Goal: Information Seeking & Learning: Learn about a topic

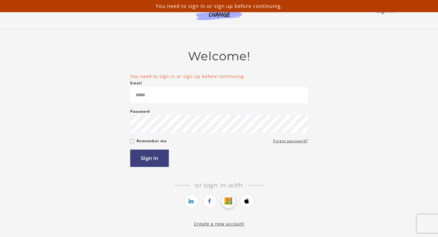
click at [225, 203] on icon "https://courses.thinkific.com/users/auth/google?ss%5Breferral%5D=&ss%5Buser_ret…" at bounding box center [229, 200] width 8 height 7
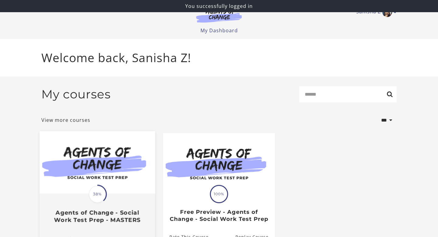
click at [96, 207] on div "Translation missing: en.liquid.partials.dashboard_course_card.progress_descript…" at bounding box center [98, 208] width 116 height 29
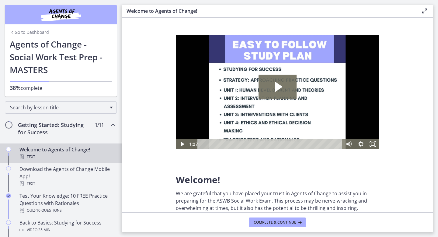
click at [110, 129] on div "Getting Started: Studying for Success 1 / 11 Completed" at bounding box center [61, 128] width 112 height 25
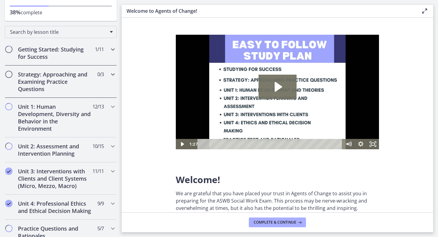
scroll to position [106, 0]
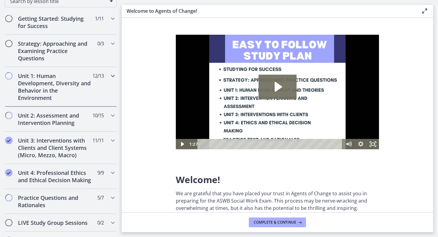
click at [92, 78] on span "12 / 13 Completed" at bounding box center [97, 75] width 11 height 7
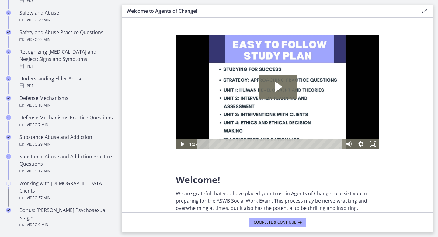
scroll to position [348, 0]
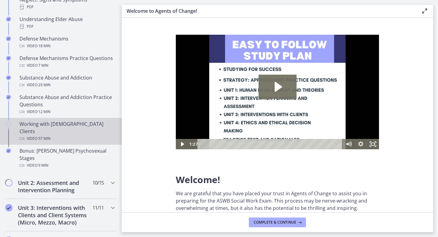
click at [63, 120] on div "Working with [DEMOGRAPHIC_DATA] Clients Video · 57 min" at bounding box center [66, 131] width 95 height 22
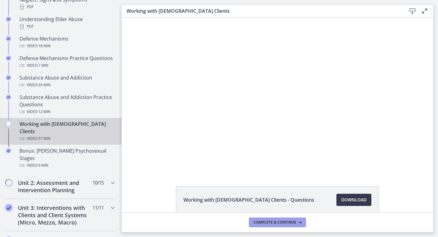
click at [256, 226] on button "Complete & continue" at bounding box center [277, 222] width 57 height 10
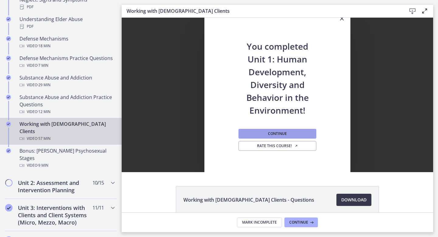
click at [251, 135] on button "Continue" at bounding box center [277, 134] width 78 height 10
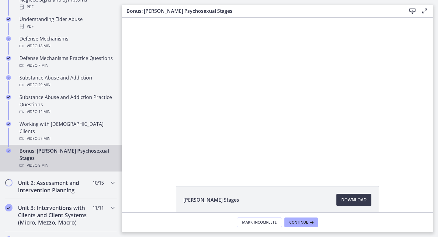
click at [289, 228] on footer "Mark Incomplete Continue" at bounding box center [278, 222] width 312 height 20
click at [294, 225] on button "Continue" at bounding box center [300, 222] width 33 height 10
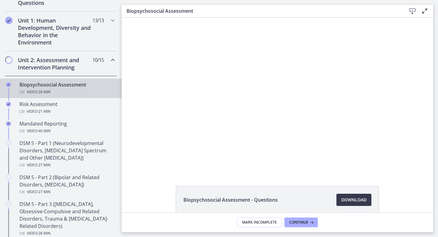
scroll to position [156, 0]
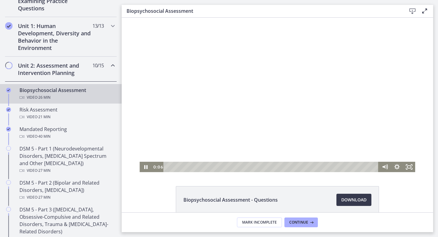
click at [201, 109] on div at bounding box center [278, 95] width 276 height 154
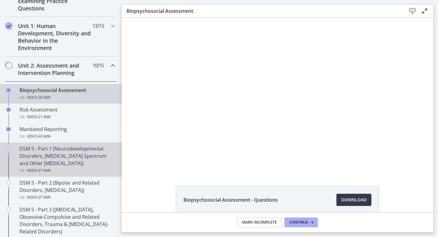
click at [74, 149] on div "DSM 5 - Part 1 (Neurodevelopmental Disorders, [MEDICAL_DATA] Spectrum and Other…" at bounding box center [66, 159] width 95 height 29
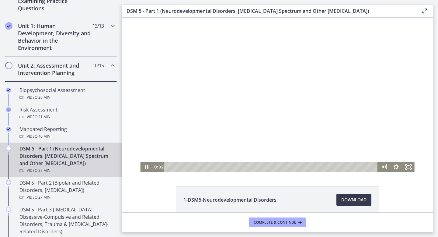
click at [195, 126] on div at bounding box center [277, 95] width 274 height 154
click at [398, 165] on icon "Show settings menu" at bounding box center [396, 166] width 5 height 5
click at [400, 151] on span "1080p" at bounding box center [400, 156] width 21 height 10
click at [397, 143] on span "2x" at bounding box center [400, 146] width 21 height 10
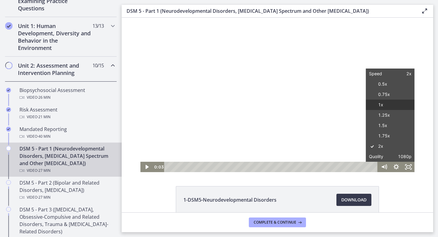
click at [394, 106] on label "1x" at bounding box center [390, 104] width 49 height 11
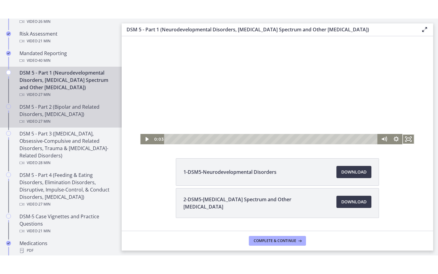
scroll to position [249, 0]
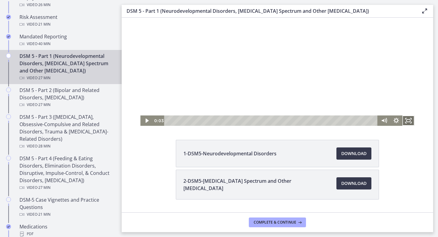
click at [409, 119] on icon "Fullscreen" at bounding box center [408, 120] width 12 height 10
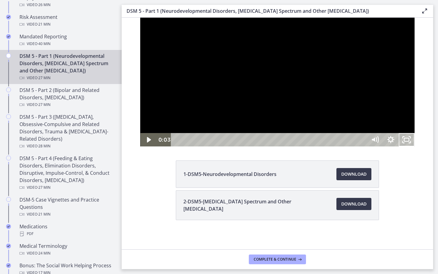
scroll to position [0, 0]
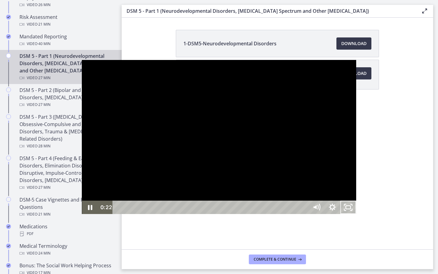
click at [356, 104] on div at bounding box center [219, 137] width 274 height 154
click at [356, 162] on div at bounding box center [219, 137] width 274 height 154
click at [356, 141] on div at bounding box center [219, 137] width 274 height 154
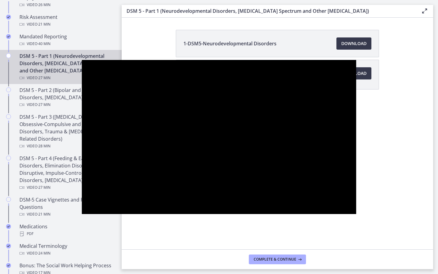
click at [82, 60] on button "Pause: cmseadc4lpnc72iv6tpg.mp4" at bounding box center [82, 60] width 0 height 0
click at [82, 60] on button "Play Video: cmseadc4lpnc72iv6tpg.mp4" at bounding box center [82, 60] width 0 height 0
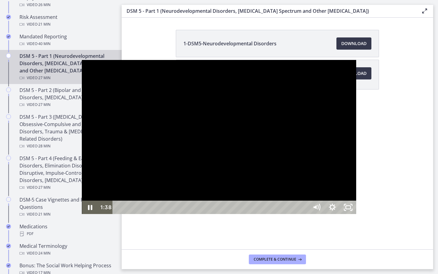
click at [356, 139] on div at bounding box center [219, 137] width 274 height 154
click at [82, 60] on button "Play Video: cmseadc4lpnc72iv6tpg.mp4" at bounding box center [82, 60] width 0 height 0
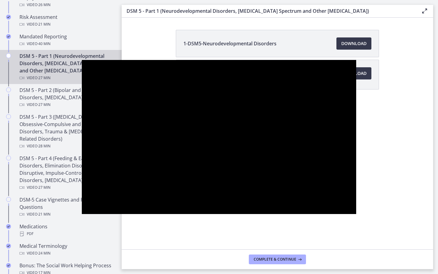
click at [82, 60] on button "Pause: cmseadc4lpnc72iv6tpg.mp4" at bounding box center [82, 60] width 0 height 0
click at [82, 60] on button "Play Video: cmseadc4lpnc72iv6tpg.mp4" at bounding box center [82, 60] width 0 height 0
click at [82, 60] on button "Pause: cmseadc4lpnc72iv6tpg.mp4" at bounding box center [82, 60] width 0 height 0
click at [82, 60] on button "Play Video: cmseadc4lpnc72iv6tpg.mp4" at bounding box center [82, 60] width 0 height 0
click at [82, 60] on button "Pause: cmseadc4lpnc72iv6tpg.mp4" at bounding box center [82, 60] width 0 height 0
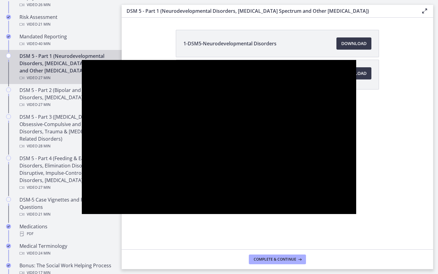
click at [82, 60] on button "Play Video: cmseadc4lpnc72iv6tpg.mp4" at bounding box center [82, 60] width 0 height 0
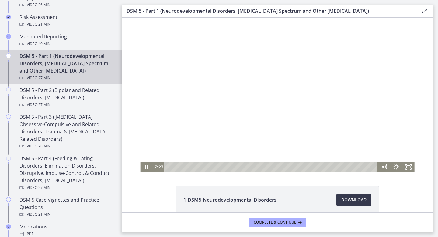
click at [383, 74] on div at bounding box center [277, 95] width 274 height 154
click at [417, 116] on div "Click for sound @keyframes VOLUME_SMALL_WAVE_FLASH { 0% { opacity: 0; } 33% { o…" at bounding box center [278, 95] width 312 height 154
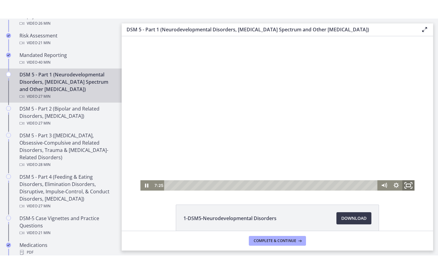
click at [407, 186] on icon "Fullscreen" at bounding box center [408, 185] width 15 height 12
